Goal: Task Accomplishment & Management: Manage account settings

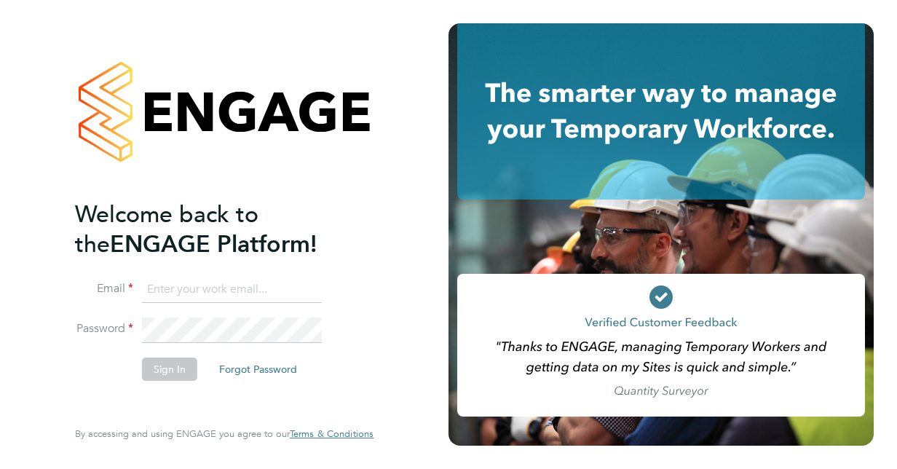
type input "[EMAIL_ADDRESS][PERSON_NAME][DOMAIN_NAME]"
click at [167, 365] on button "Sign In" at bounding box center [169, 368] width 55 height 23
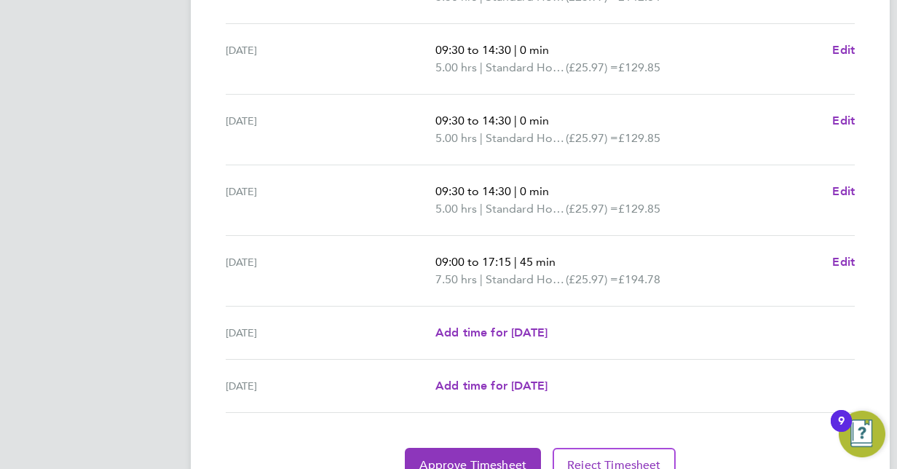
scroll to position [592, 0]
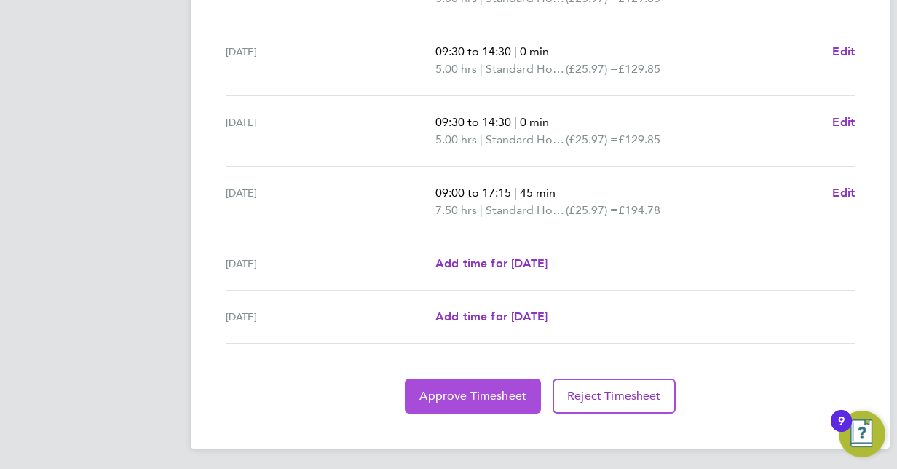
click at [460, 391] on span "Approve Timesheet" at bounding box center [472, 396] width 107 height 15
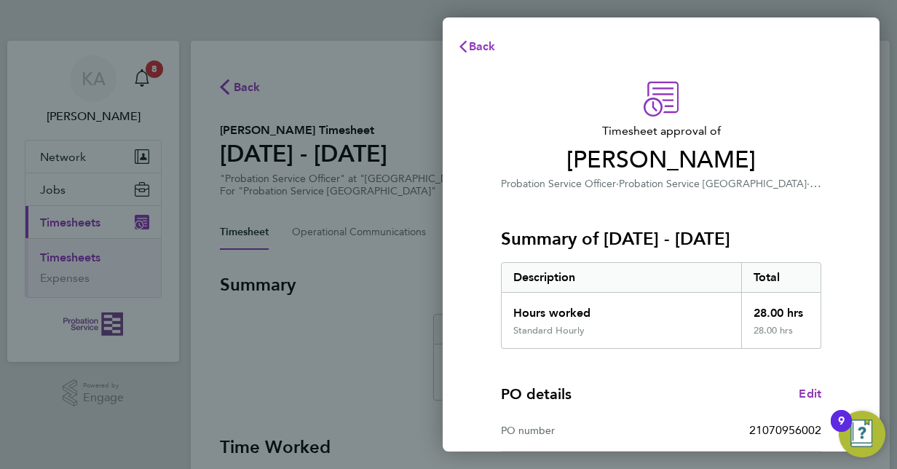
scroll to position [227, 0]
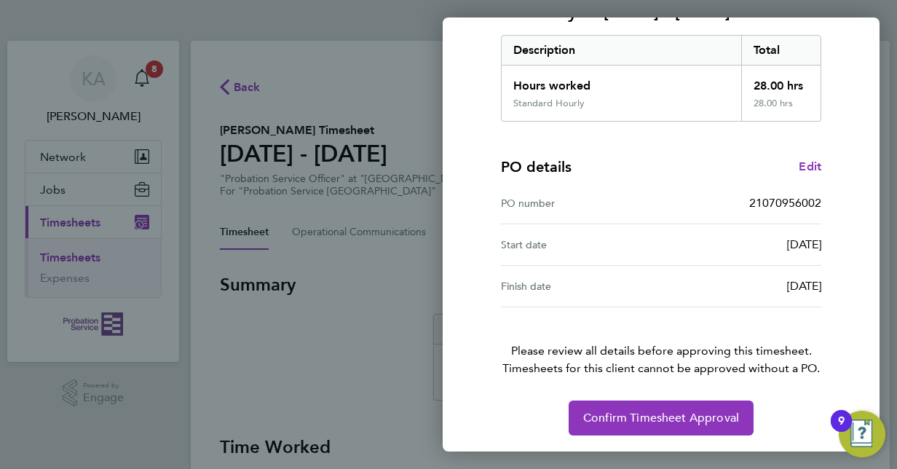
click at [604, 437] on div "Timesheet approval of Karis Linton Probation Service Officer · Probation Servic…" at bounding box center [661, 145] width 437 height 616
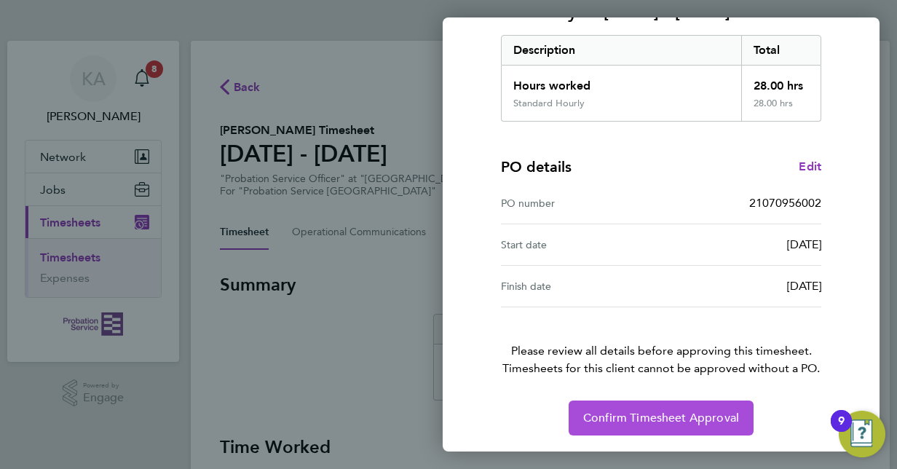
click at [612, 421] on span "Confirm Timesheet Approval" at bounding box center [661, 418] width 156 height 15
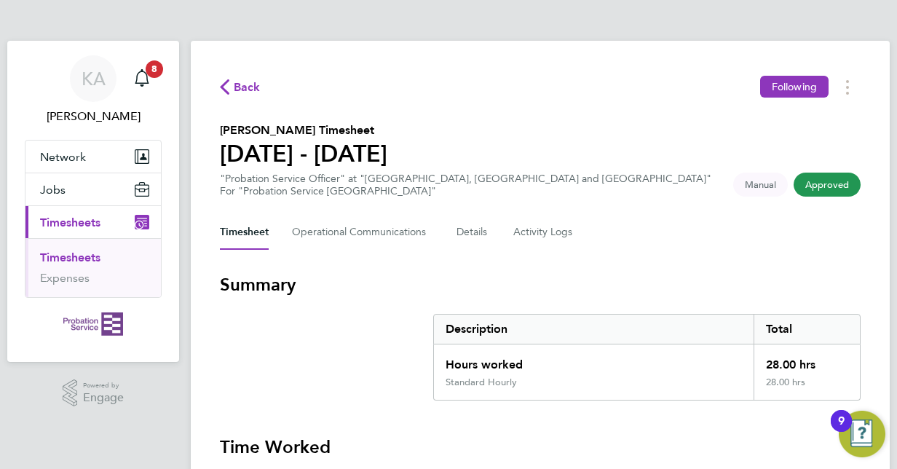
click at [76, 268] on li "Timesheets" at bounding box center [94, 260] width 109 height 20
click at [68, 274] on link "Expenses" at bounding box center [65, 278] width 50 height 14
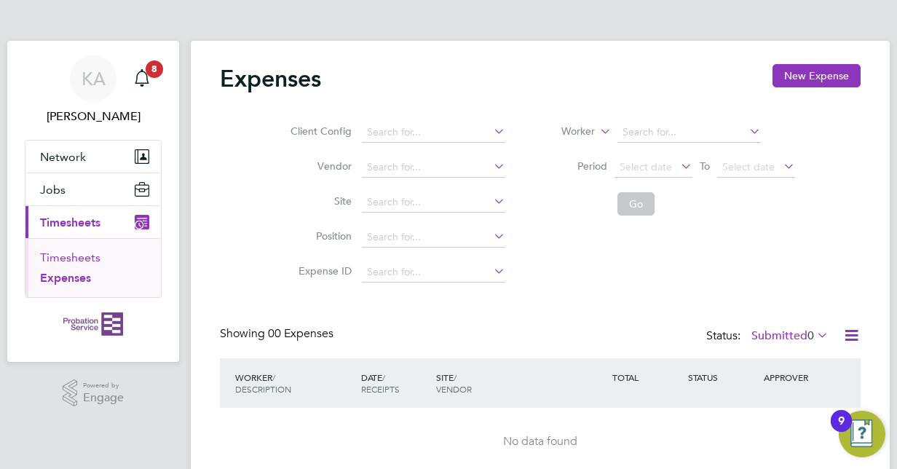
click at [71, 258] on link "Timesheets" at bounding box center [70, 257] width 60 height 14
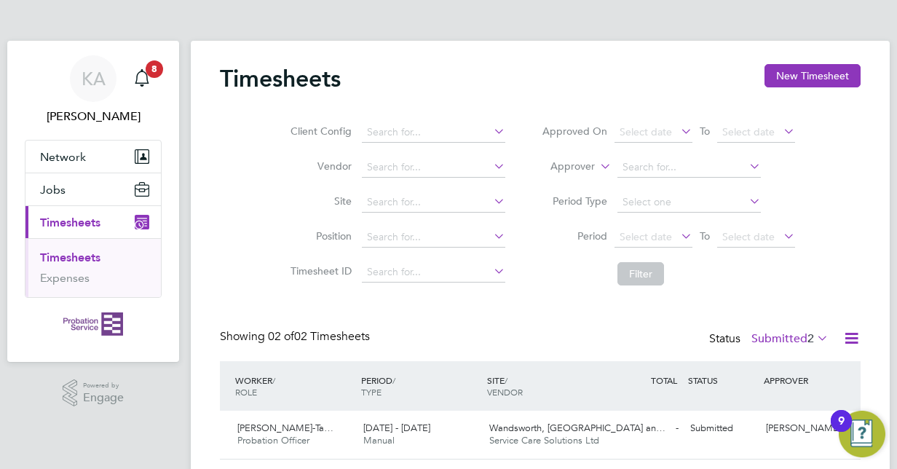
scroll to position [90, 0]
